Goal: Find specific page/section: Find specific page/section

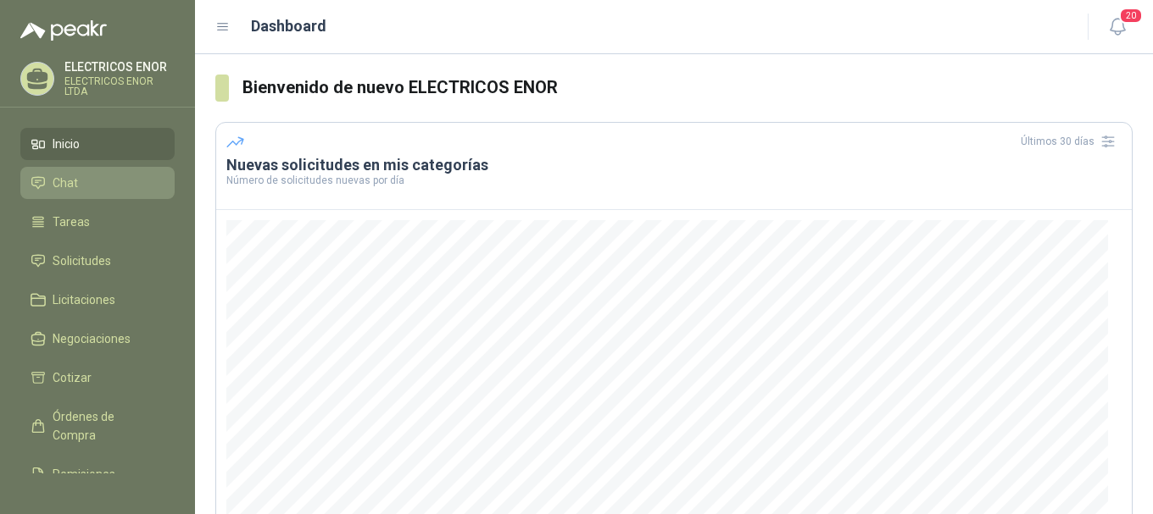
click at [81, 190] on li "Chat" at bounding box center [98, 183] width 134 height 19
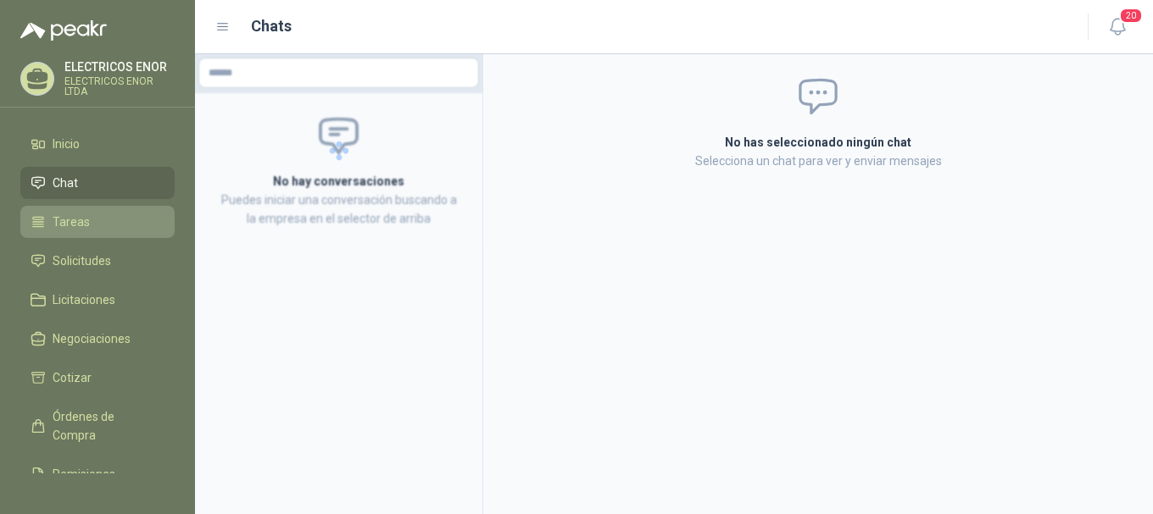
click at [86, 214] on span "Tareas" at bounding box center [71, 222] width 37 height 19
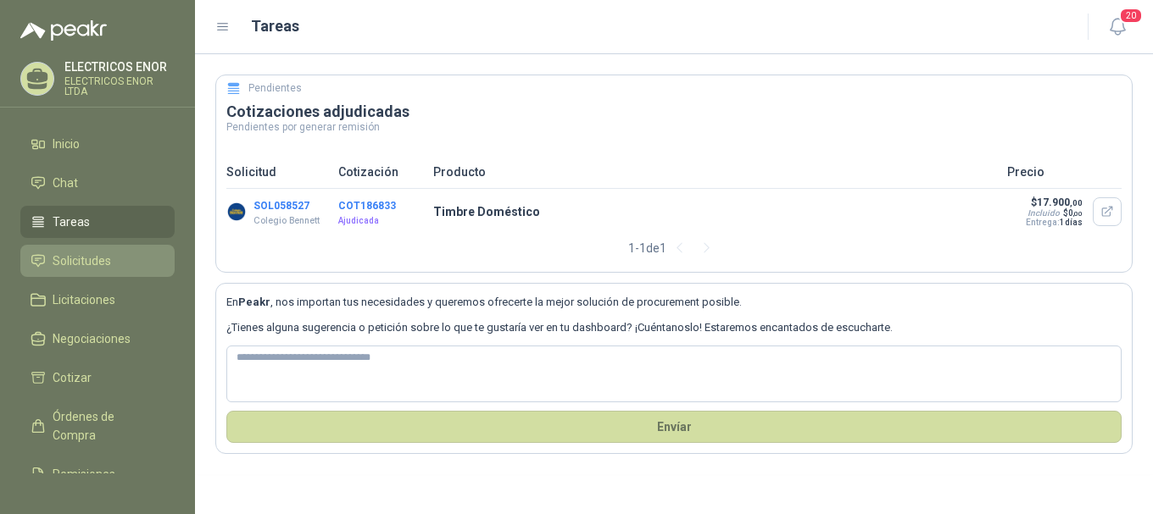
click at [69, 256] on span "Solicitudes" at bounding box center [82, 261] width 58 height 19
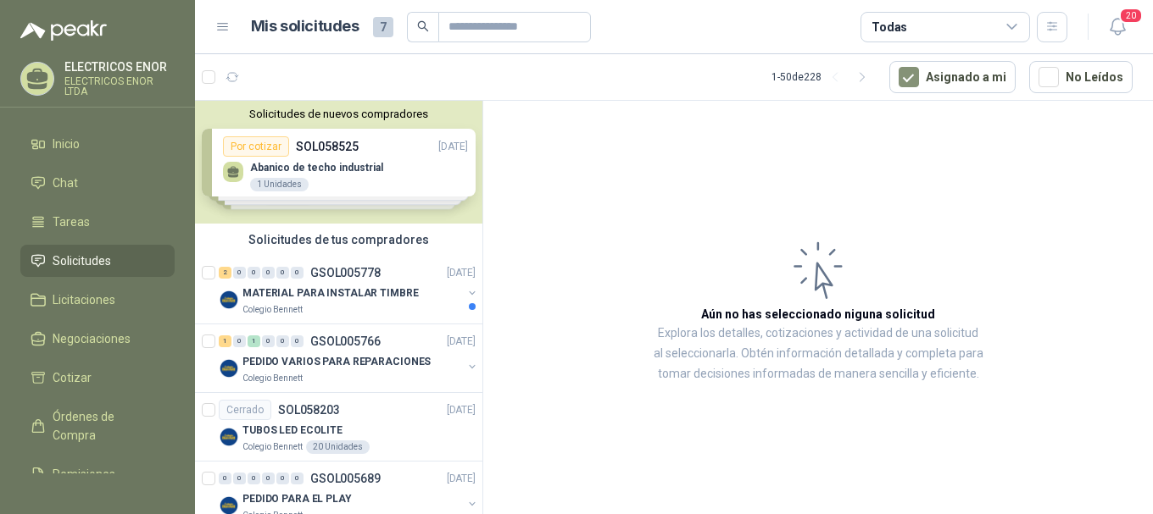
click at [340, 176] on div "Solicitudes de nuevos compradores Por cotizar SOL058525 [DATE] Abanico de techo…" at bounding box center [338, 162] width 287 height 123
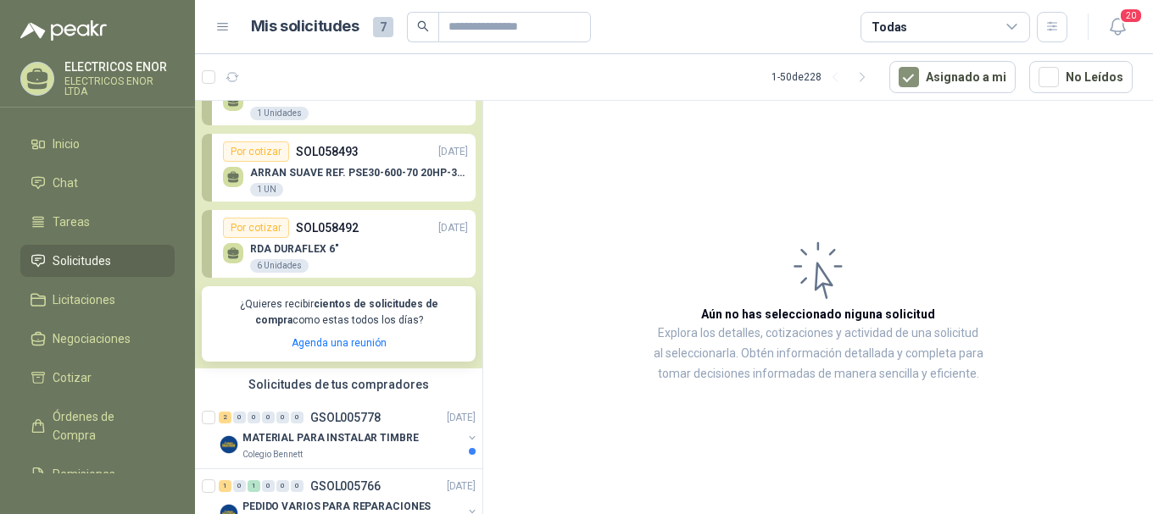
scroll to position [170, 0]
